Goal: Transaction & Acquisition: Purchase product/service

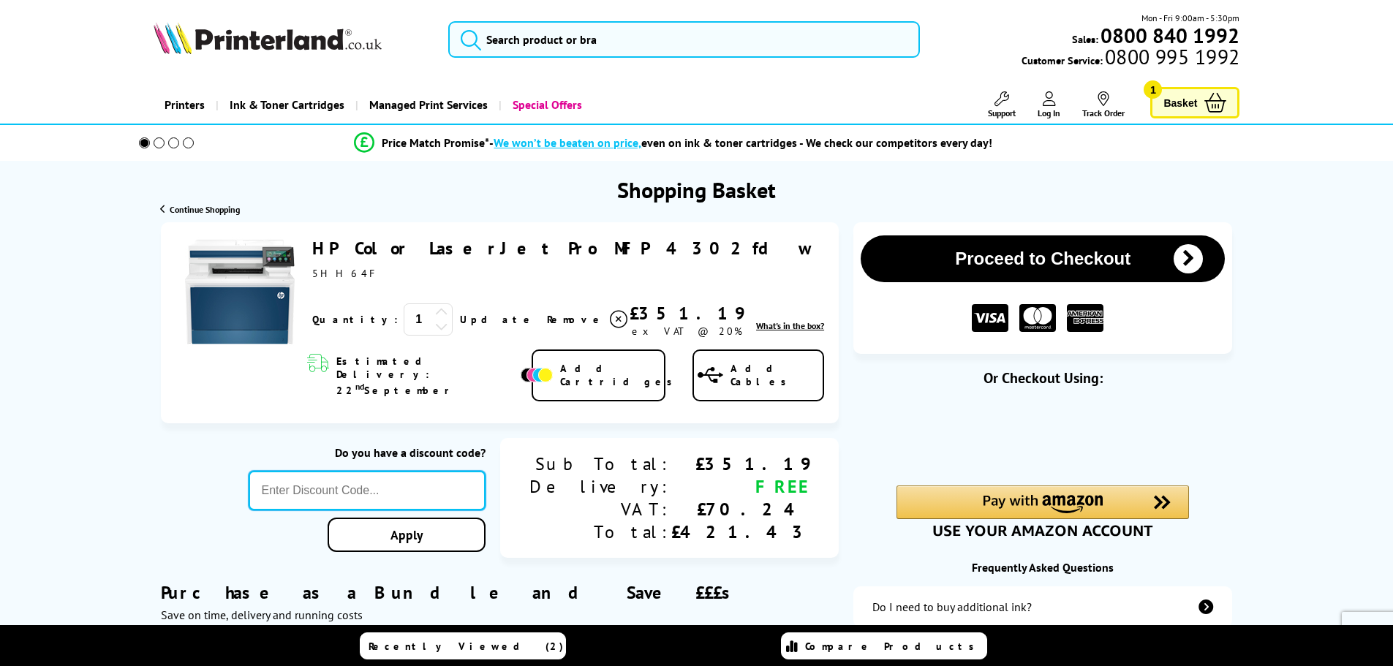
paste input "[DATE]"
type input "[DATE]"
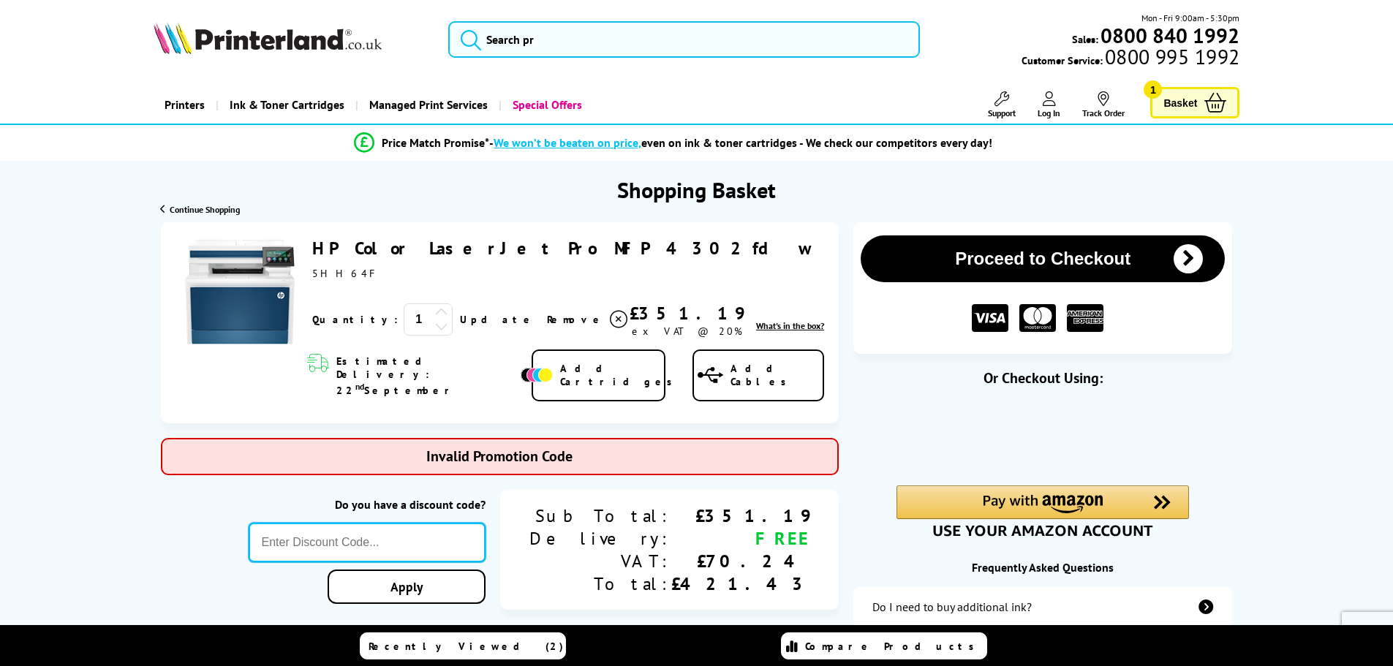
paste input "[DATE]"
type input "[DATE]"
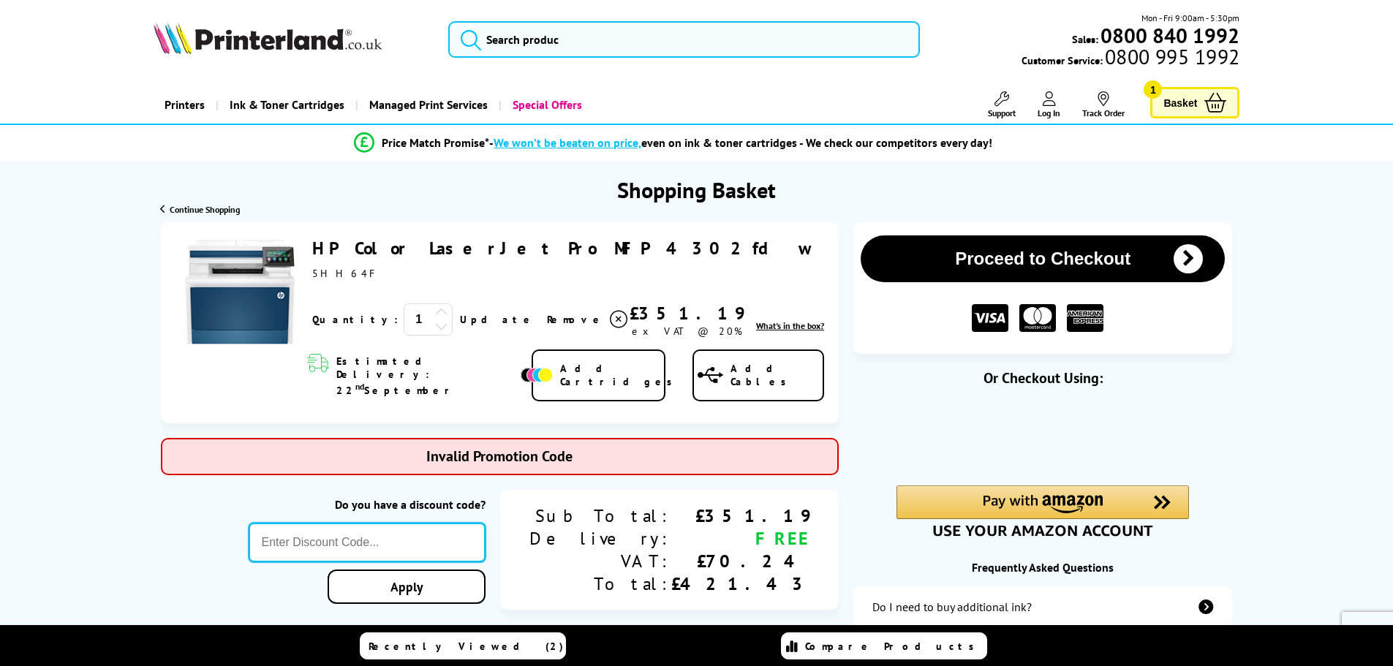
click at [486, 523] on input "text" at bounding box center [368, 542] width 238 height 39
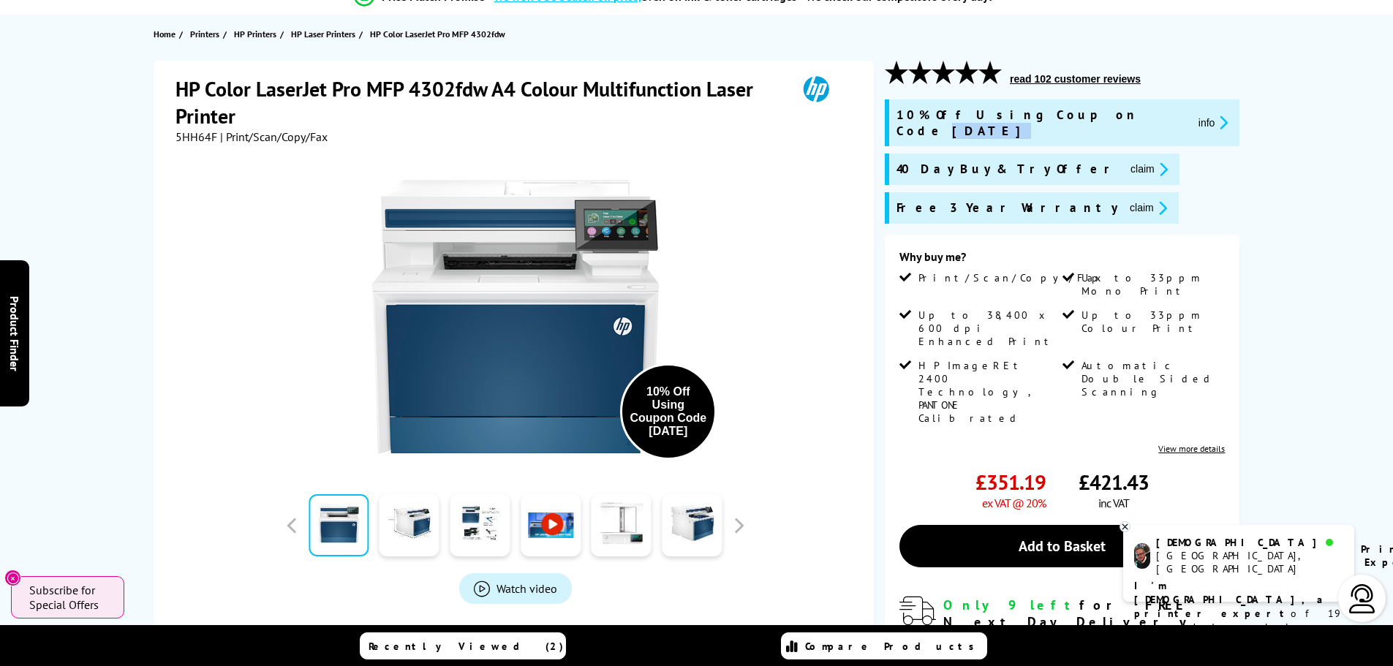
drag, startPoint x: 1074, startPoint y: 116, endPoint x: 1049, endPoint y: 116, distance: 24.1
click at [1049, 116] on div "10% Off Using Coupon Code SEPT10 info" at bounding box center [1065, 123] width 336 height 32
copy div "[DATE]"
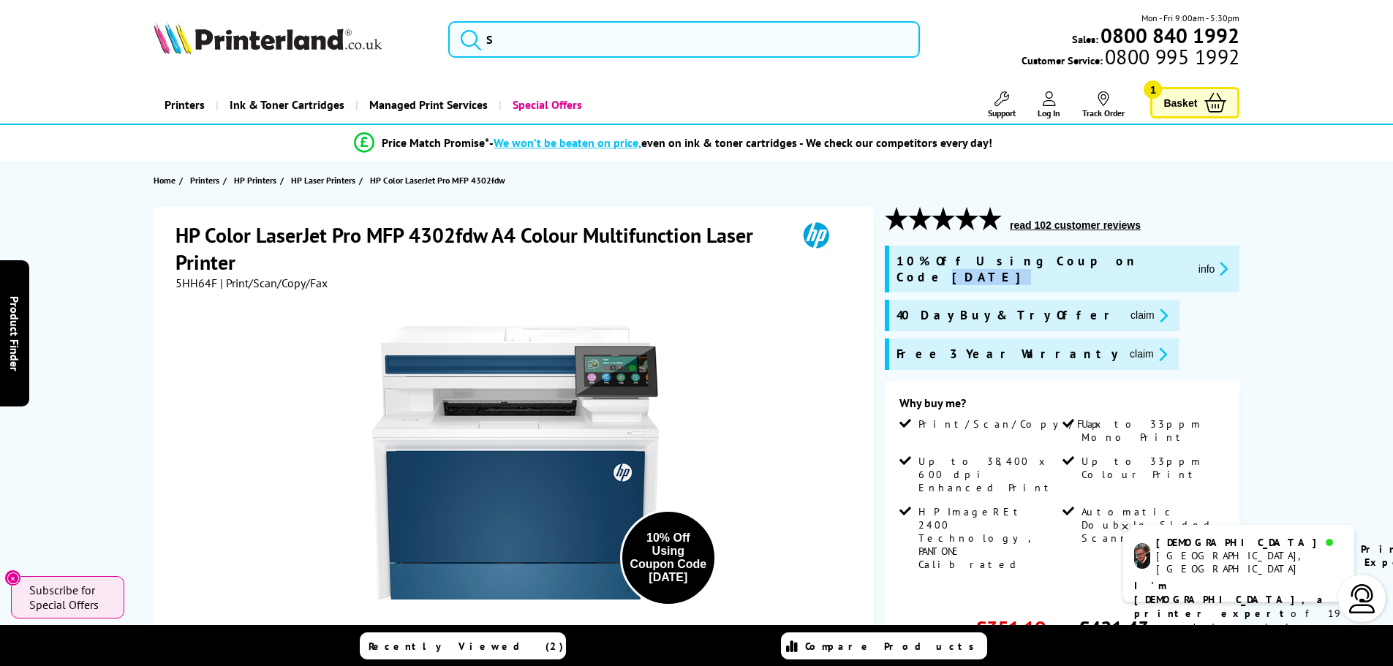
click at [1203, 105] on link "Basket 1" at bounding box center [1194, 102] width 89 height 31
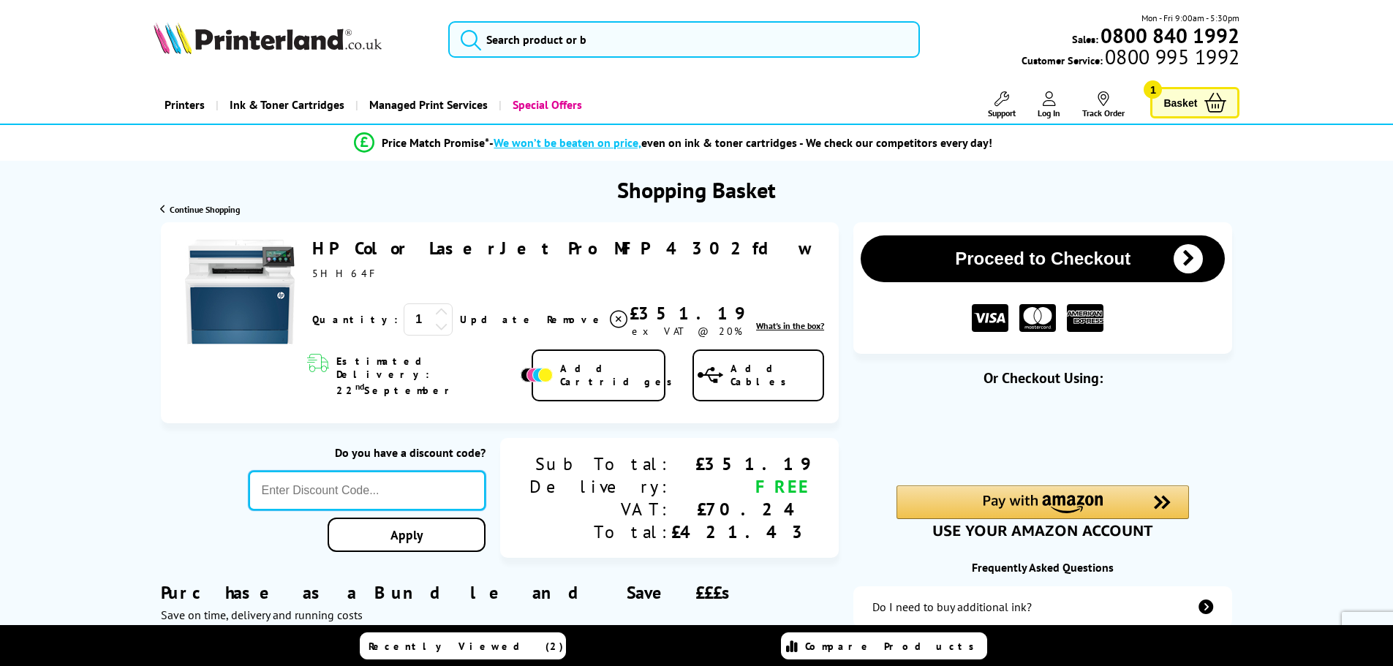
paste input "[DATE]"
type input "[DATE]"
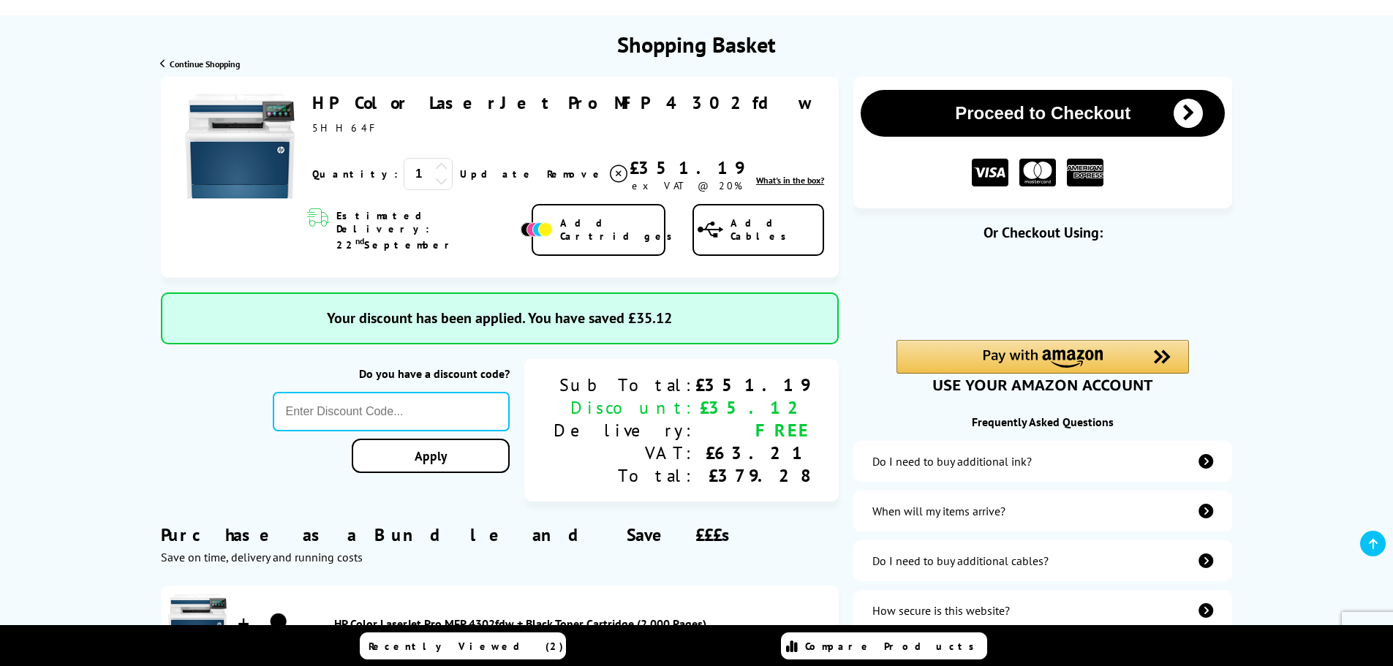
scroll to position [146, 0]
